Goal: Task Accomplishment & Management: Manage account settings

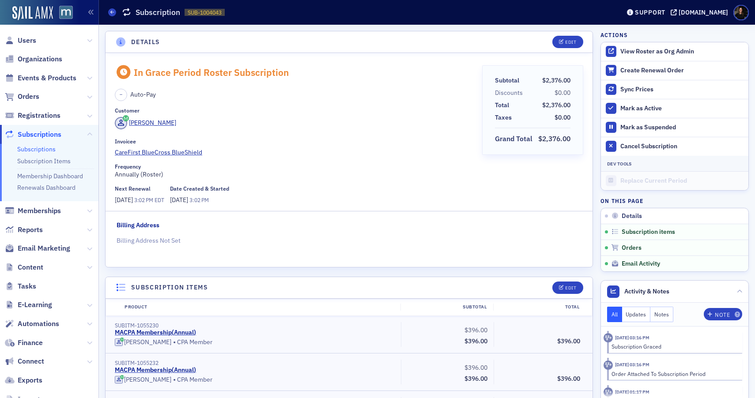
scroll to position [529, 0]
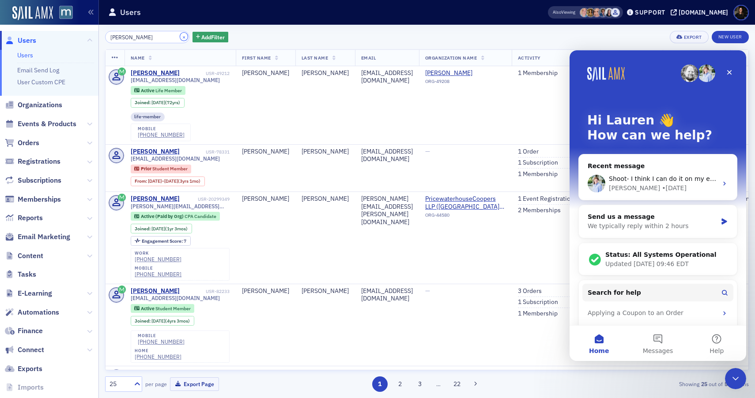
click at [180, 35] on button "×" at bounding box center [184, 37] width 8 height 8
click at [170, 35] on input "james downes" at bounding box center [147, 37] width 84 height 12
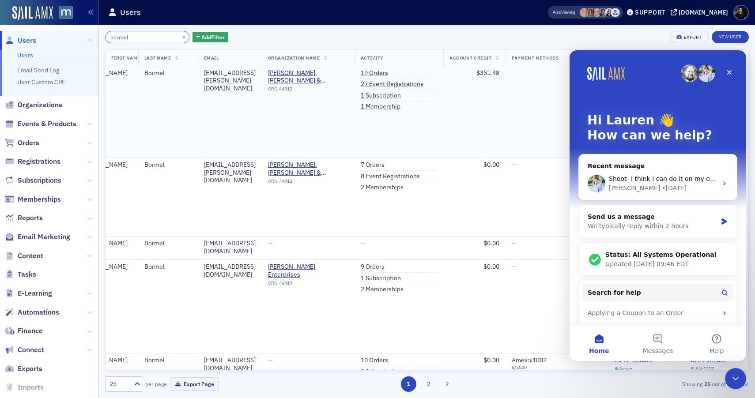
scroll to position [0, 26]
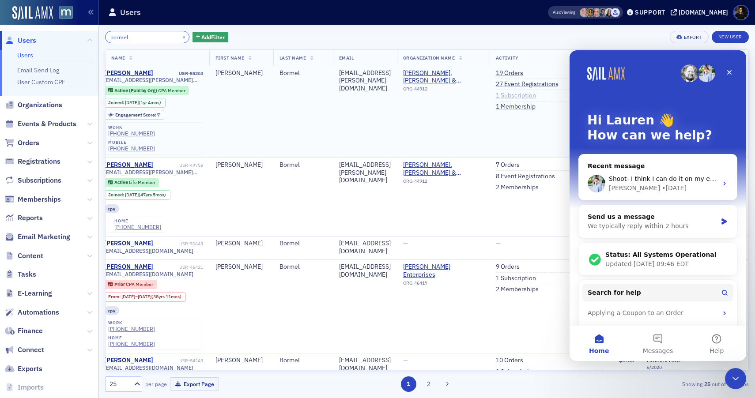
type input "bormel"
click at [508, 98] on link "1 Subscription" at bounding box center [516, 96] width 40 height 8
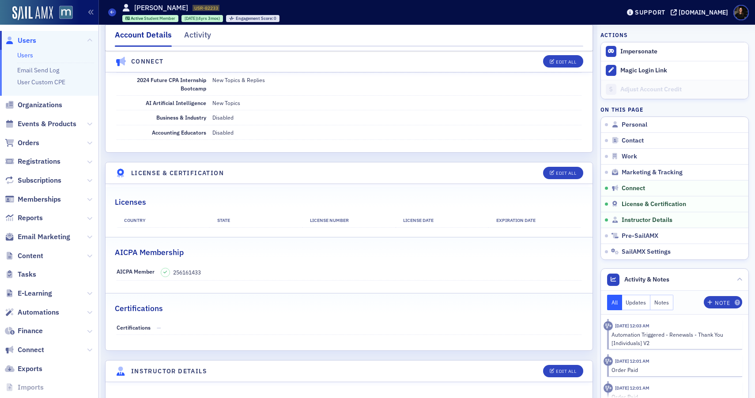
scroll to position [208, 0]
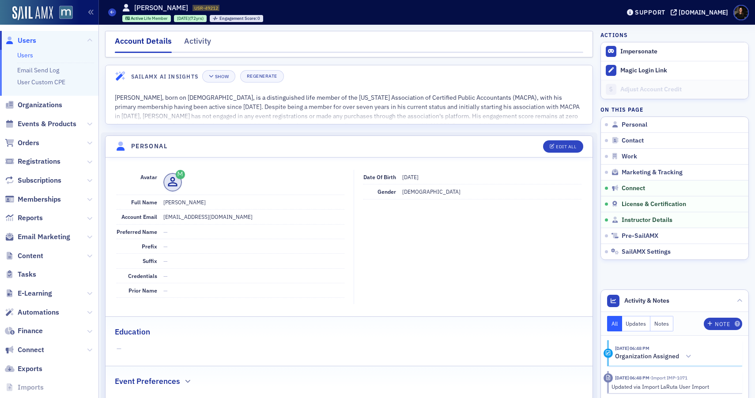
scroll to position [1641, 0]
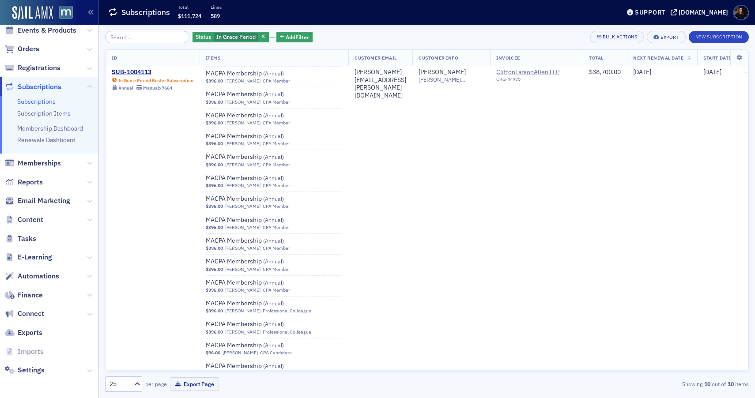
scroll to position [11211, 0]
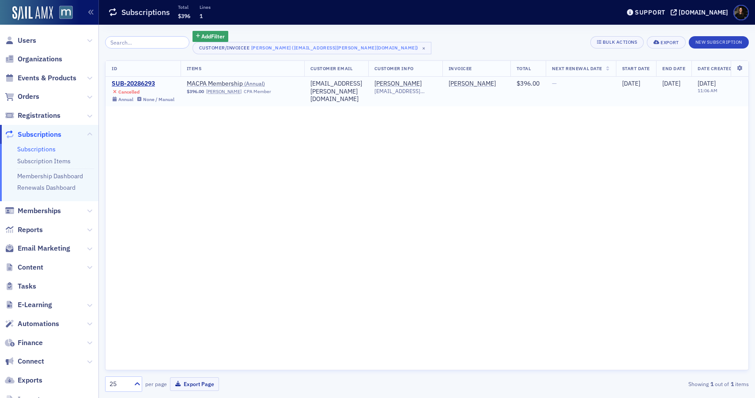
click at [137, 88] on span "Cancelled Annual None / Manual" at bounding box center [143, 95] width 63 height 15
click at [139, 82] on div "SUB-20286293" at bounding box center [143, 84] width 63 height 8
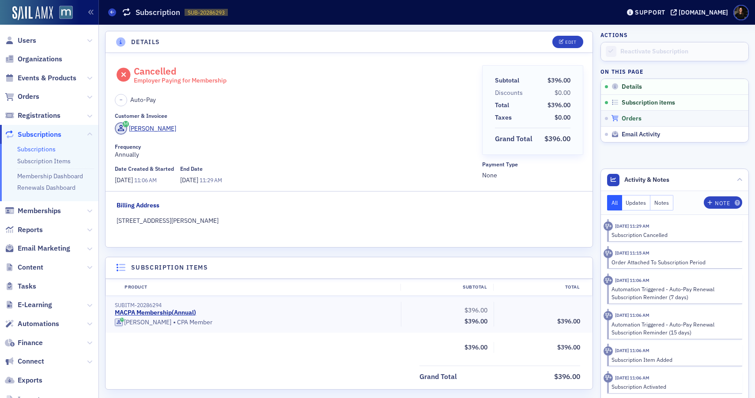
click at [627, 116] on span "Orders" at bounding box center [631, 119] width 20 height 8
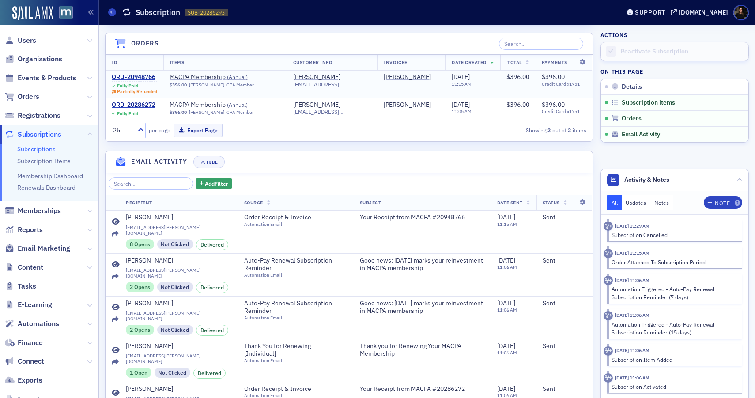
scroll to position [369, 0]
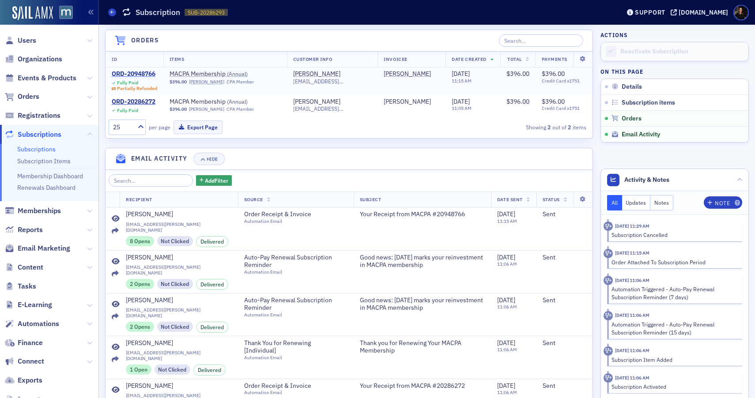
click at [124, 76] on div "ORD-20948766" at bounding box center [134, 74] width 45 height 8
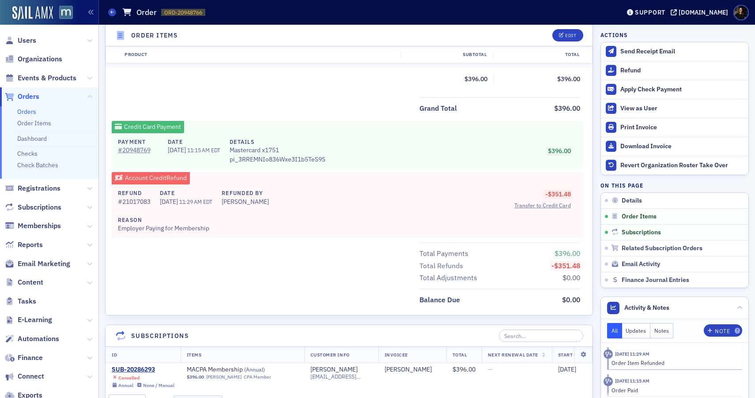
scroll to position [368, 0]
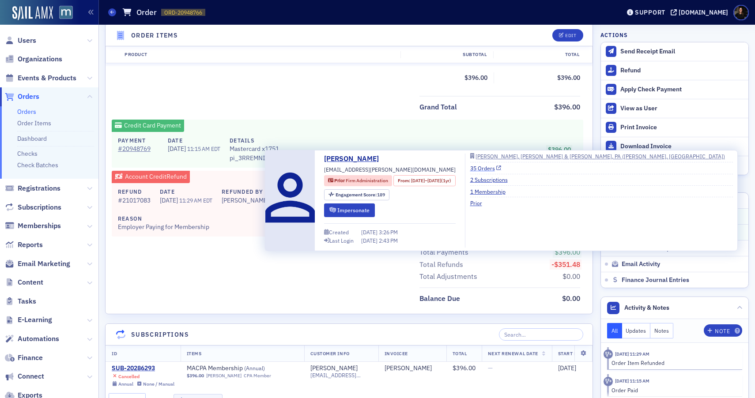
click at [501, 168] on link "35 Orders" at bounding box center [485, 168] width 31 height 8
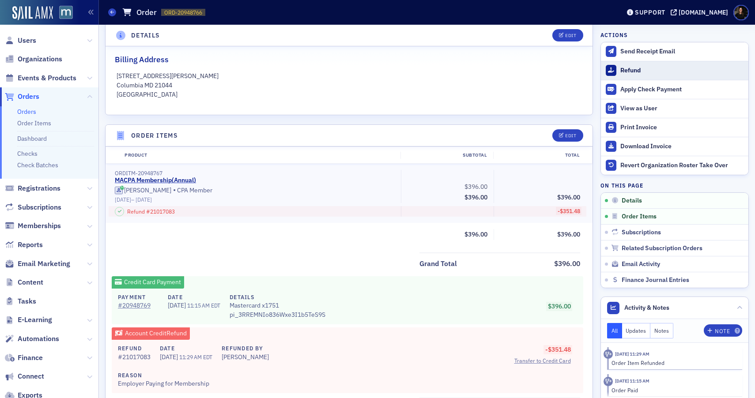
click at [624, 67] on div "Refund" at bounding box center [682, 71] width 124 height 8
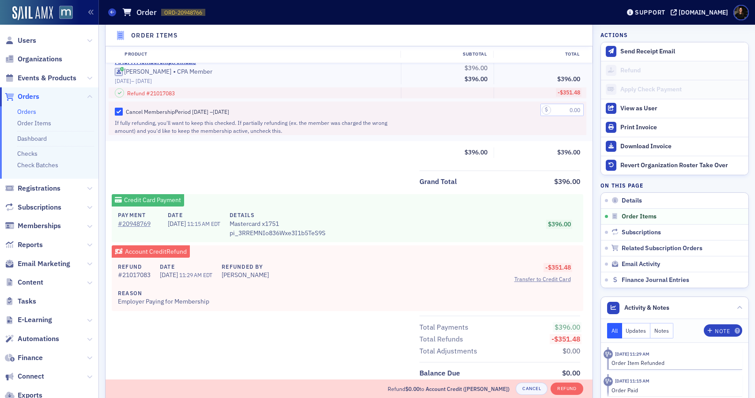
scroll to position [418, 0]
click at [560, 109] on input "text" at bounding box center [561, 109] width 43 height 12
click at [577, 110] on input "44.62" at bounding box center [561, 109] width 43 height 12
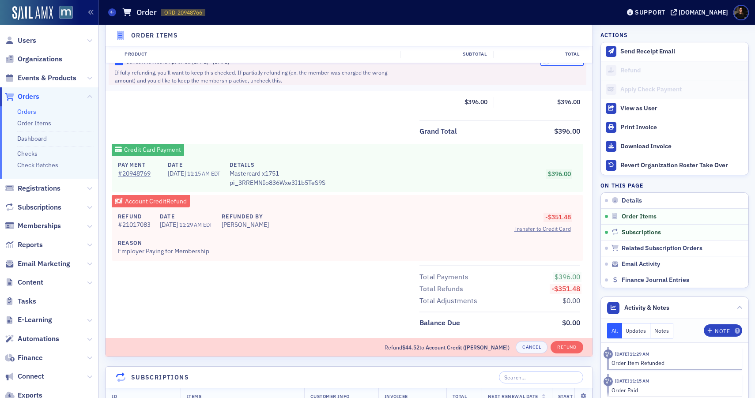
scroll to position [468, 0]
type input "44.52"
click at [570, 344] on button "Refund" at bounding box center [566, 346] width 32 height 12
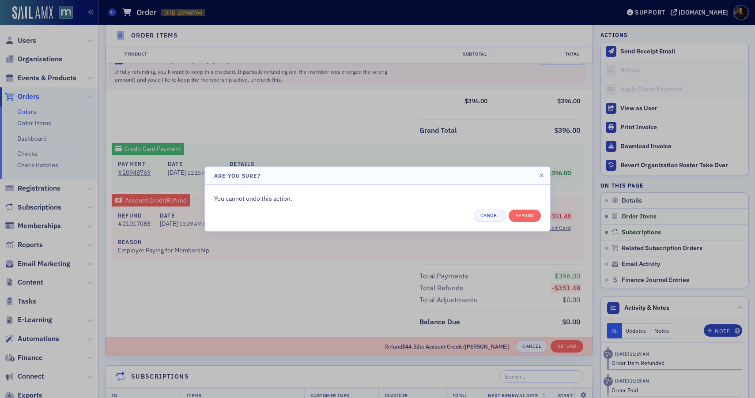
click at [534, 222] on div "You cannot undo this action. Cancel Refund" at bounding box center [377, 208] width 345 height 46
click at [535, 216] on button "Refund" at bounding box center [524, 216] width 32 height 12
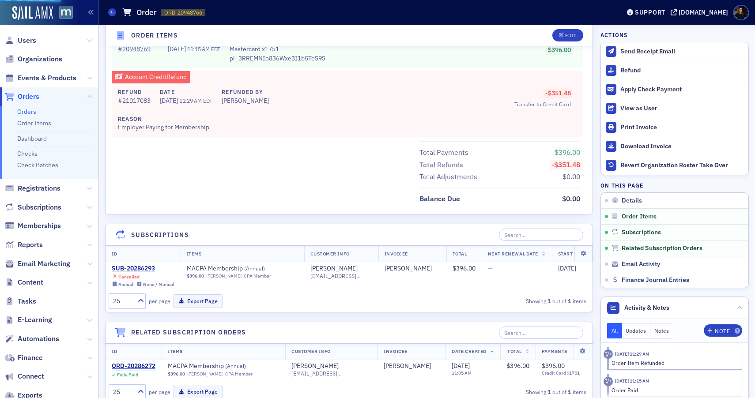
scroll to position [482, 0]
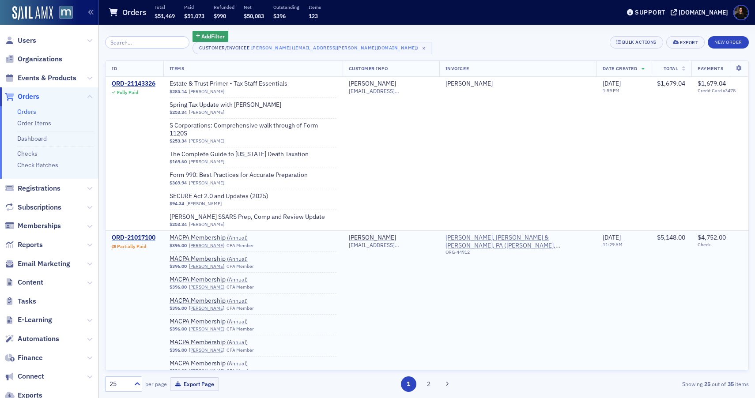
click at [139, 234] on div "ORD-21017100" at bounding box center [134, 238] width 44 height 8
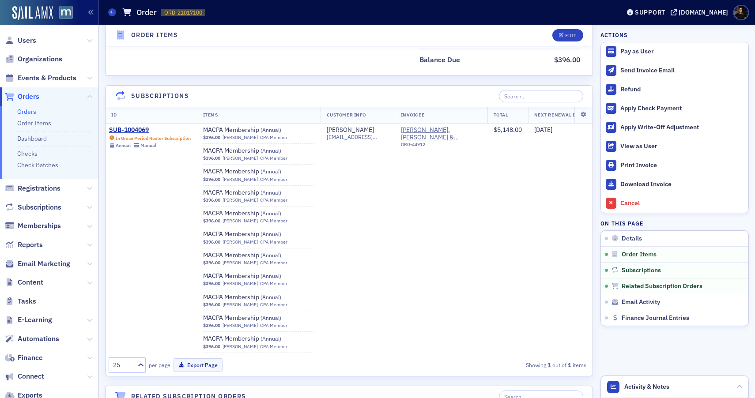
scroll to position [1043, 0]
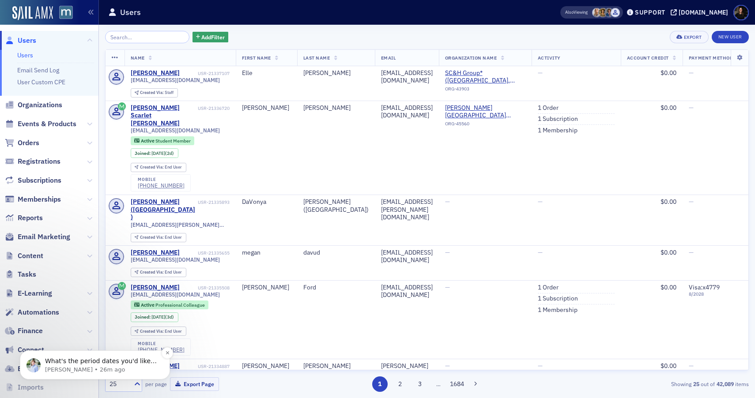
click at [83, 363] on span "What's the period dates you'd like for the order to be created for this sub? ht…" at bounding box center [101, 369] width 112 height 25
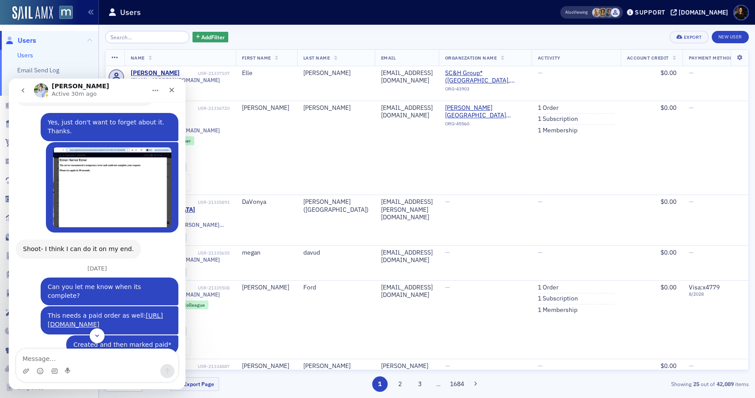
scroll to position [594, 0]
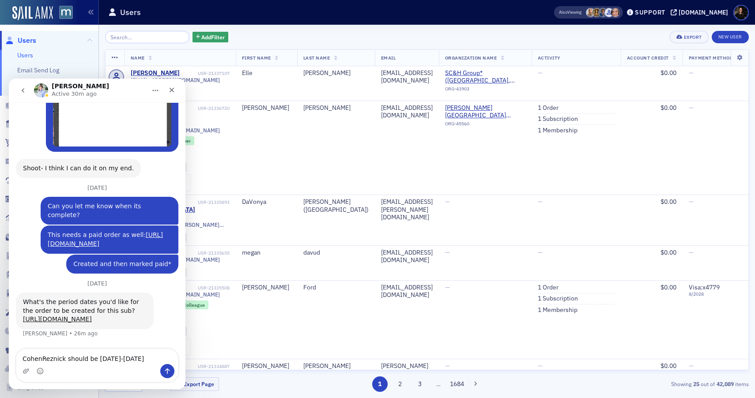
drag, startPoint x: 64, startPoint y: 359, endPoint x: 82, endPoint y: 469, distance: 111.3
click at [64, 359] on textarea "CohenReznick should be July 1, 2025-June 30, 2026" at bounding box center [96, 356] width 161 height 15
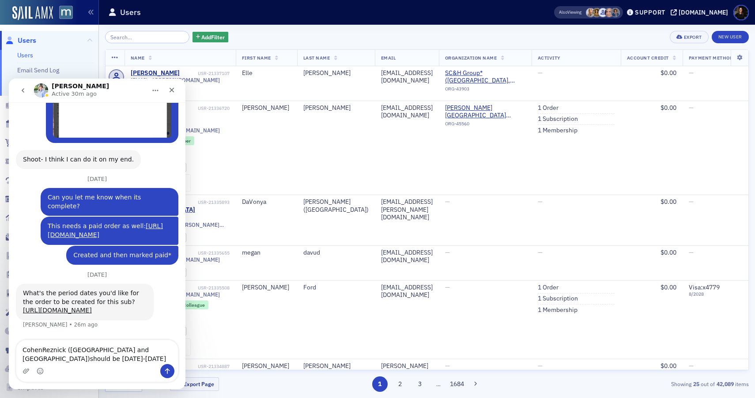
type textarea "CohenReznick (Baltimore and Bethesda) should be July 1, 2025-June 30, 2026"
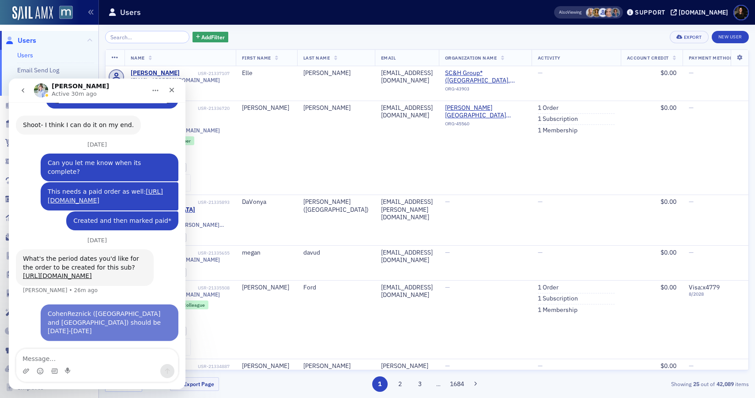
scroll to position [629, 0]
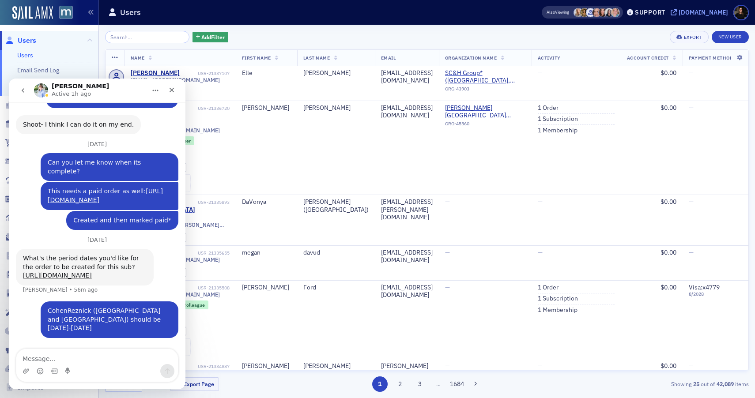
click at [699, 15] on div "[DOMAIN_NAME]" at bounding box center [702, 12] width 49 height 8
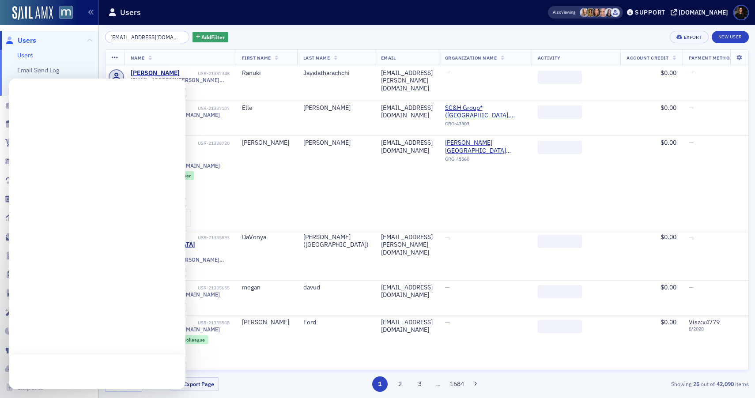
type input "lutzje@comcast.net"
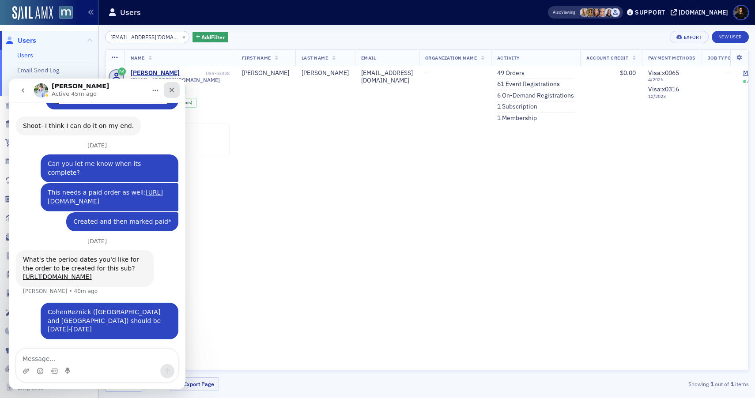
scroll to position [629, 0]
click at [175, 93] on div "Close" at bounding box center [172, 90] width 16 height 16
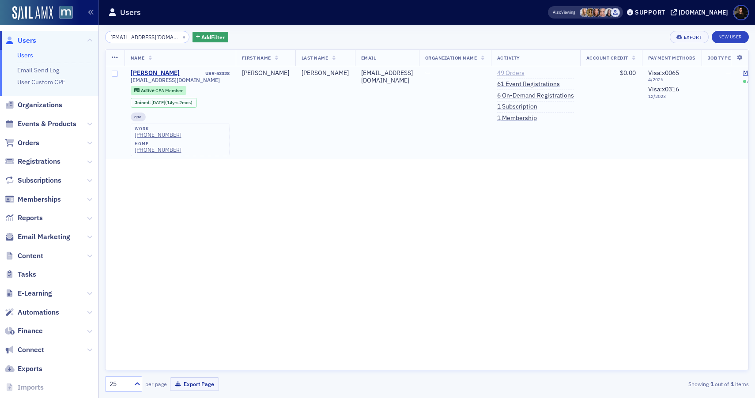
click at [497, 72] on link "49 Orders" at bounding box center [510, 73] width 27 height 8
click at [510, 83] on link "61 Event Registrations" at bounding box center [528, 84] width 63 height 8
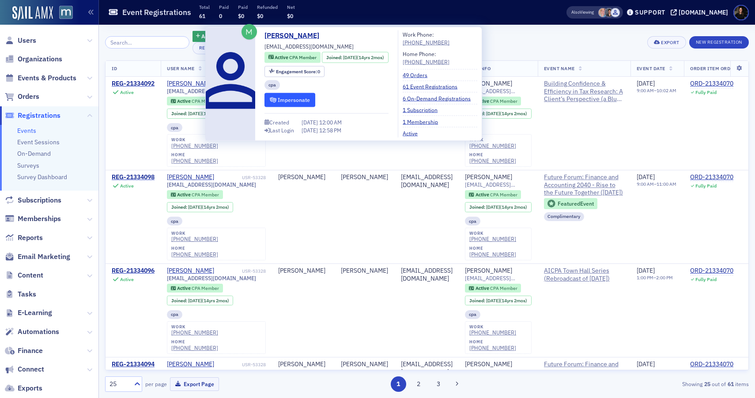
click at [277, 102] on button "Impersonate" at bounding box center [289, 100] width 51 height 14
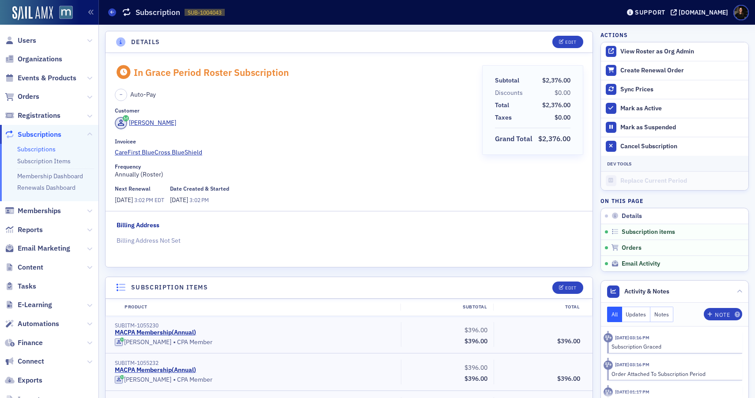
scroll to position [529, 0]
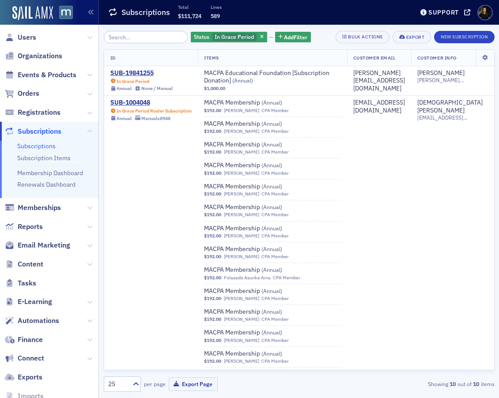
scroll to position [11211, 0]
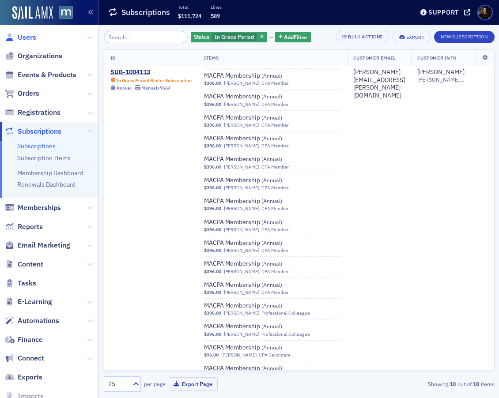
click at [30, 36] on span "Users" at bounding box center [27, 38] width 19 height 10
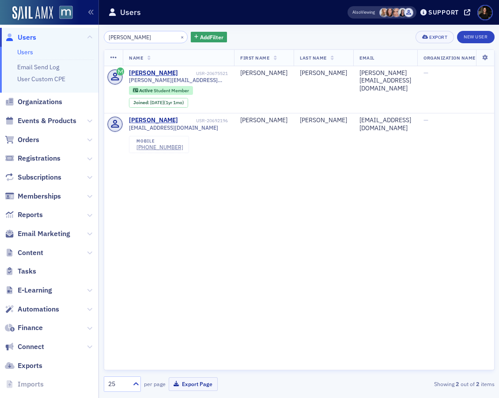
type input "[PERSON_NAME]"
